Goal: Transaction & Acquisition: Purchase product/service

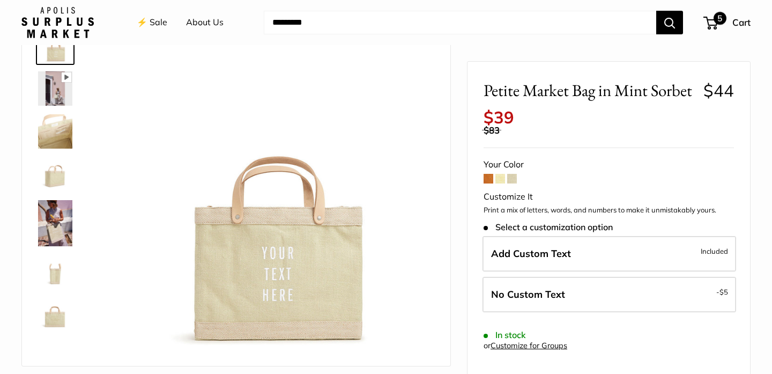
click at [716, 18] on span "5" at bounding box center [720, 18] width 13 height 13
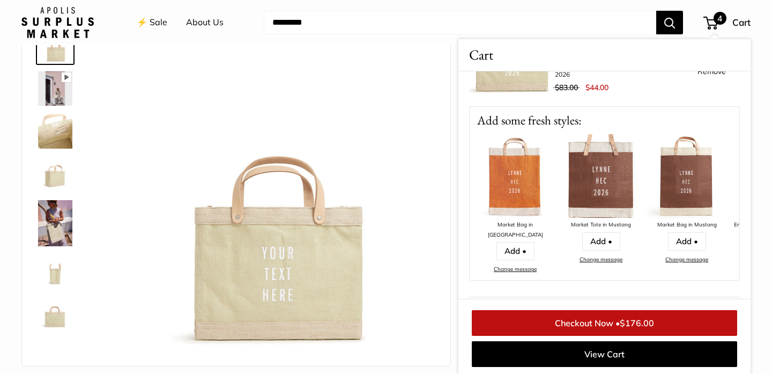
scroll to position [421, 0]
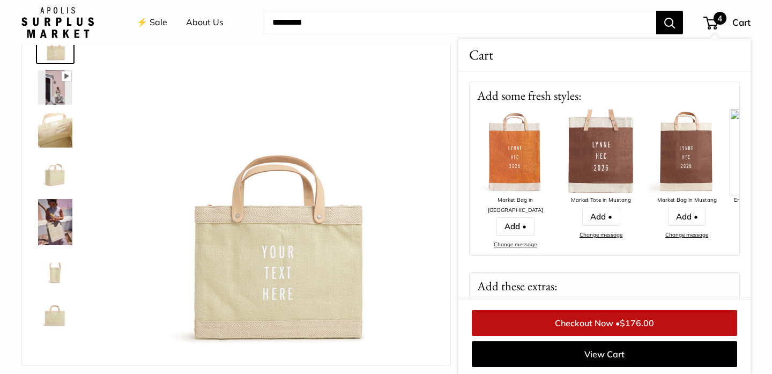
click at [359, 57] on img at bounding box center [271, 190] width 327 height 327
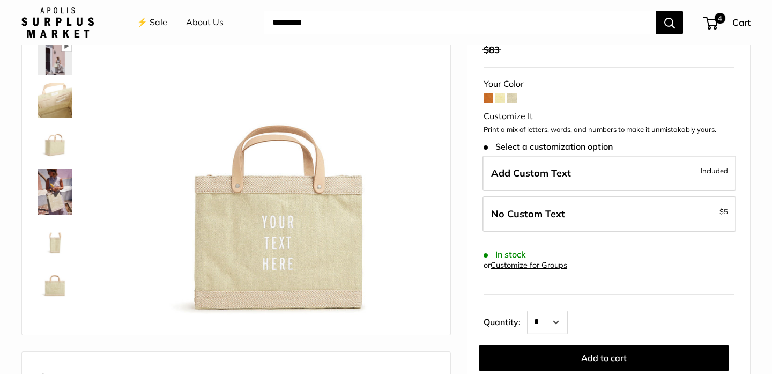
click at [336, 27] on input "Search..." at bounding box center [460, 23] width 393 height 24
type input "*"
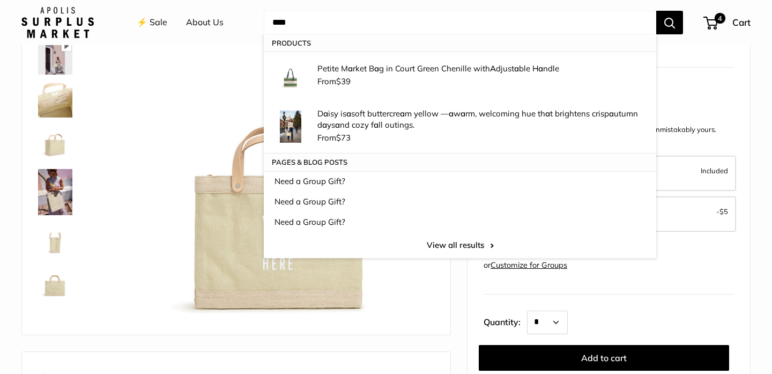
type input "****"
click at [657, 11] on button "Search" at bounding box center [670, 23] width 27 height 24
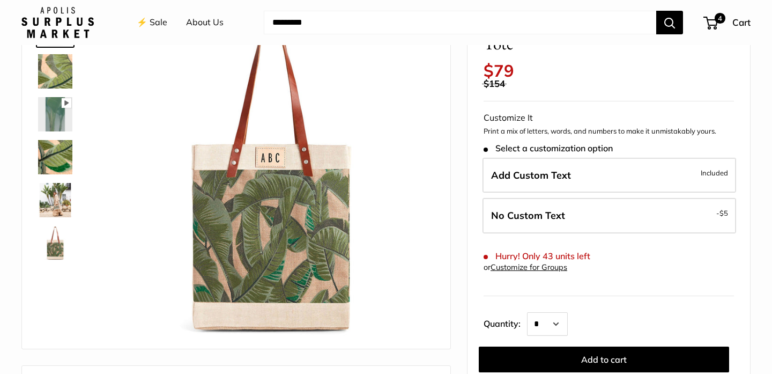
scroll to position [105, 0]
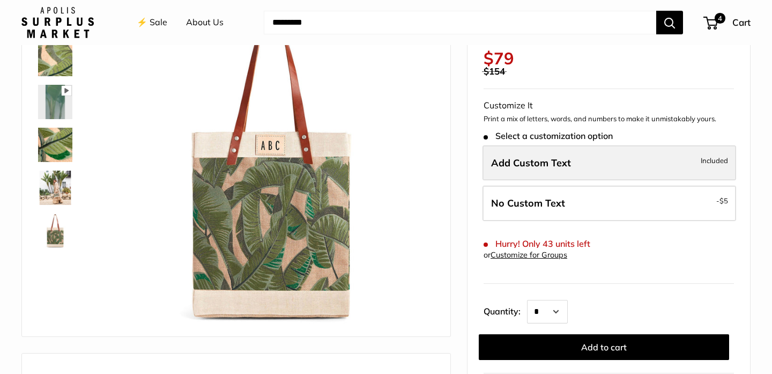
click at [559, 167] on span "Add Custom Text" at bounding box center [531, 163] width 80 height 12
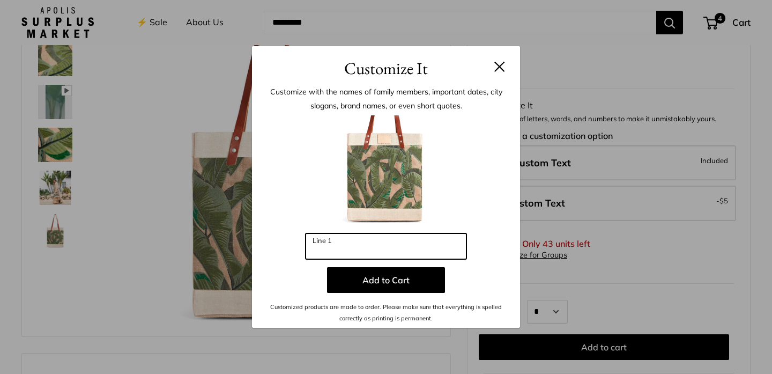
click at [401, 241] on input "Line 1" at bounding box center [386, 246] width 161 height 26
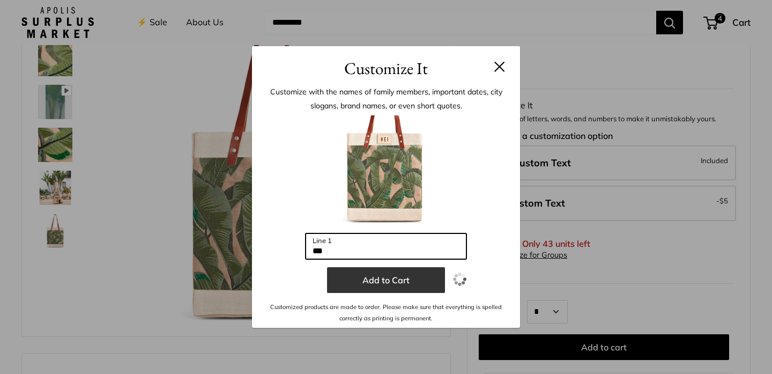
type input "***"
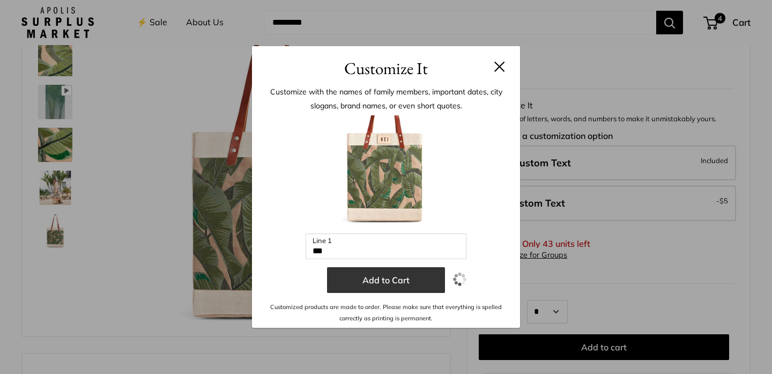
click at [401, 281] on button "Add to Cart" at bounding box center [386, 280] width 118 height 26
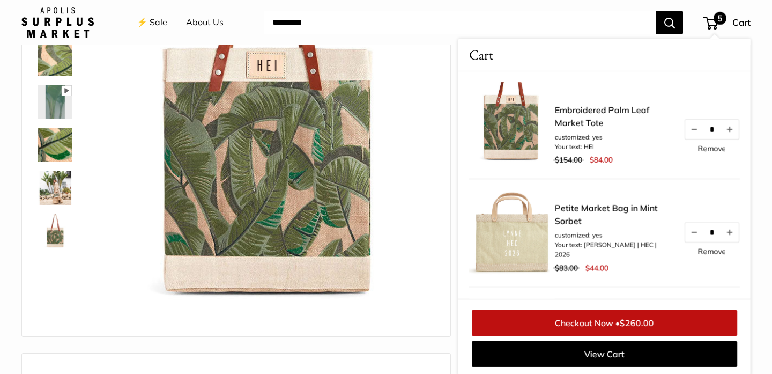
scroll to position [106, 0]
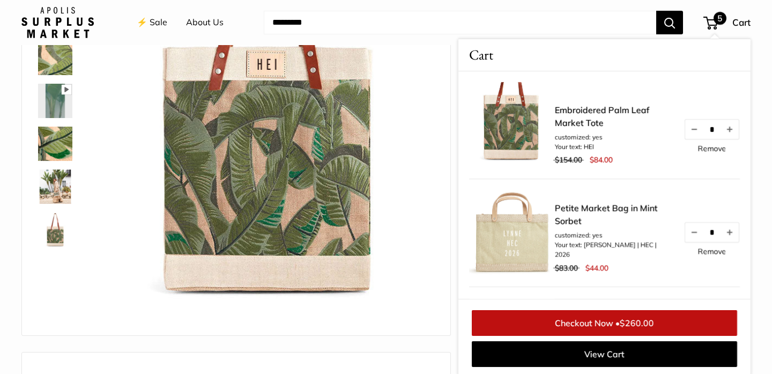
click at [54, 150] on img at bounding box center [55, 144] width 34 height 34
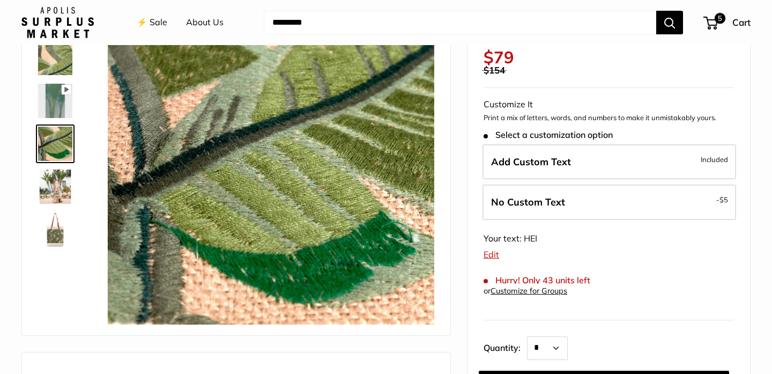
click at [58, 182] on img at bounding box center [55, 187] width 34 height 34
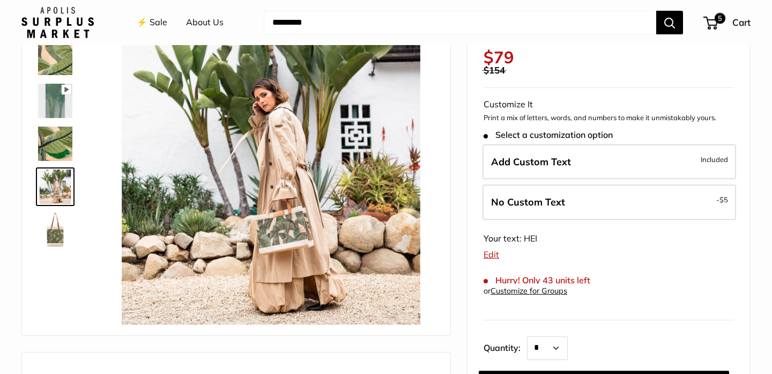
click at [56, 228] on img at bounding box center [55, 229] width 34 height 34
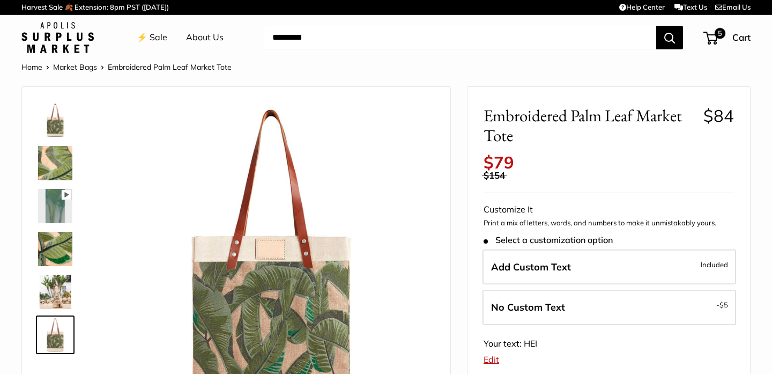
scroll to position [0, 0]
click at [55, 131] on img at bounding box center [55, 121] width 34 height 34
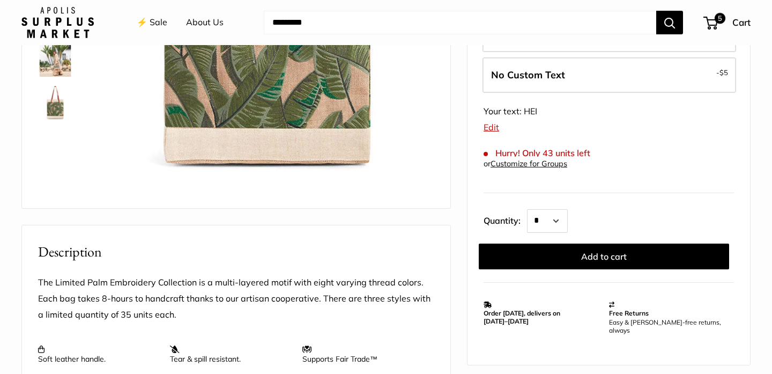
scroll to position [238, 0]
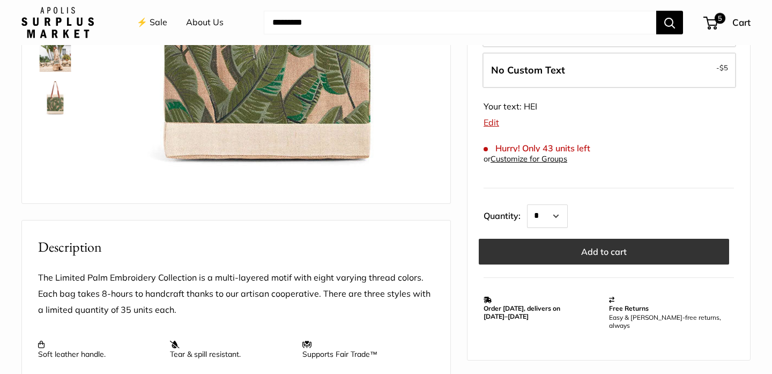
click at [557, 249] on button "Add to cart" at bounding box center [604, 252] width 251 height 26
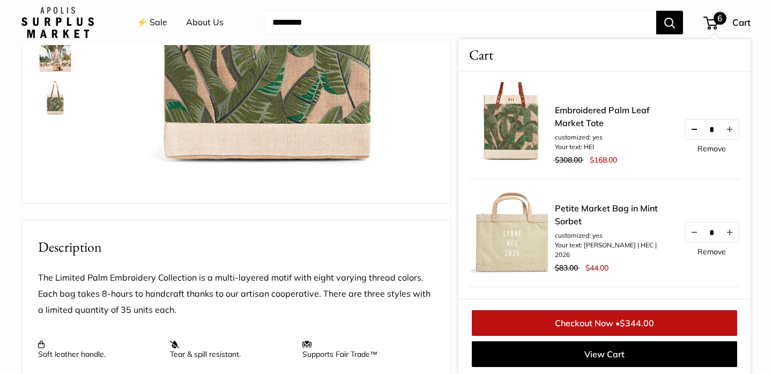
click at [694, 127] on button "Decrease quantity by 1" at bounding box center [695, 129] width 18 height 19
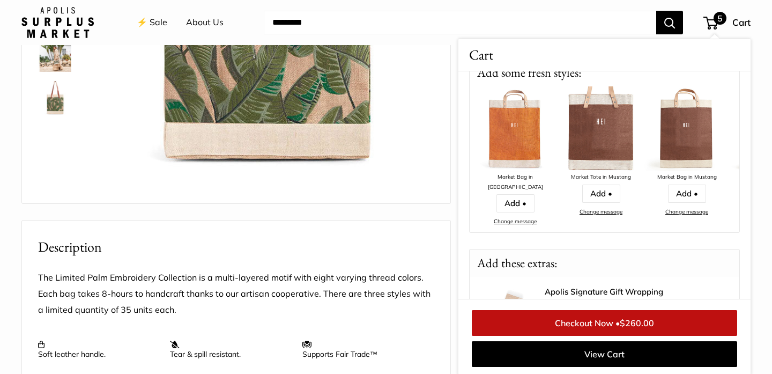
scroll to position [637, 0]
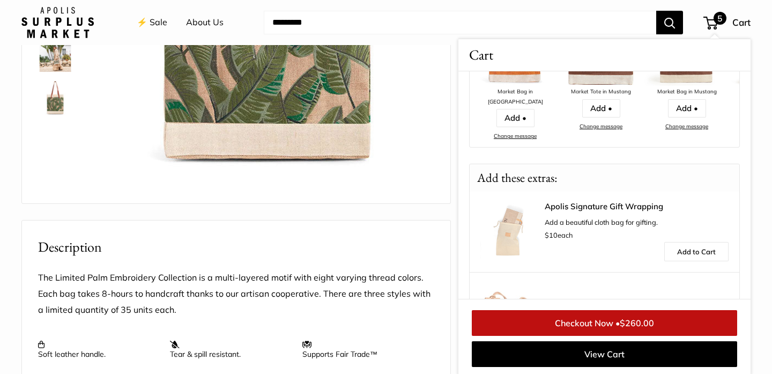
click at [623, 315] on link "Checkout Now • $260.00" at bounding box center [605, 323] width 266 height 26
